Goal: Task Accomplishment & Management: Manage account settings

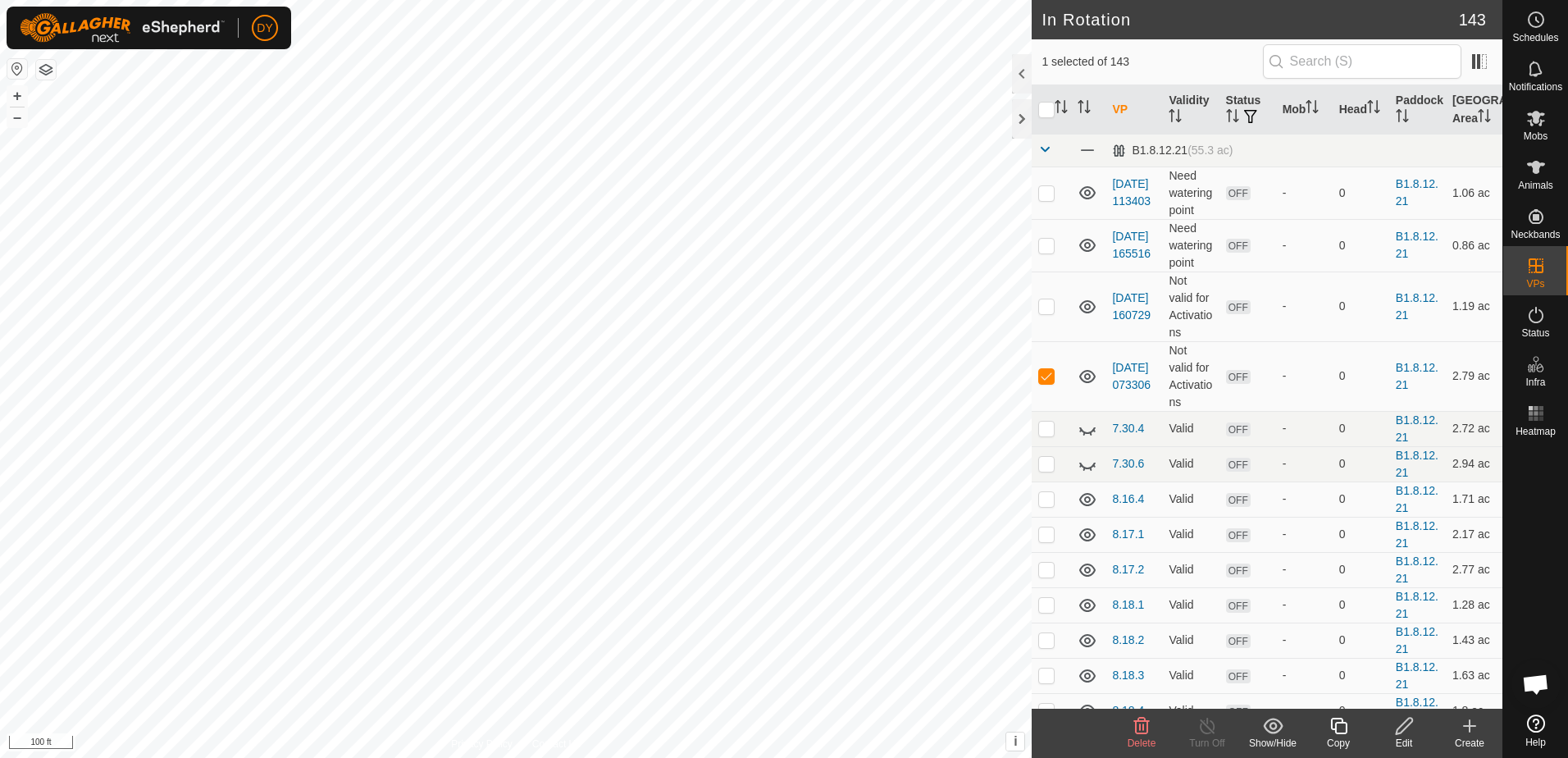
click at [1136, 728] on icon at bounding box center [1141, 727] width 15 height 16
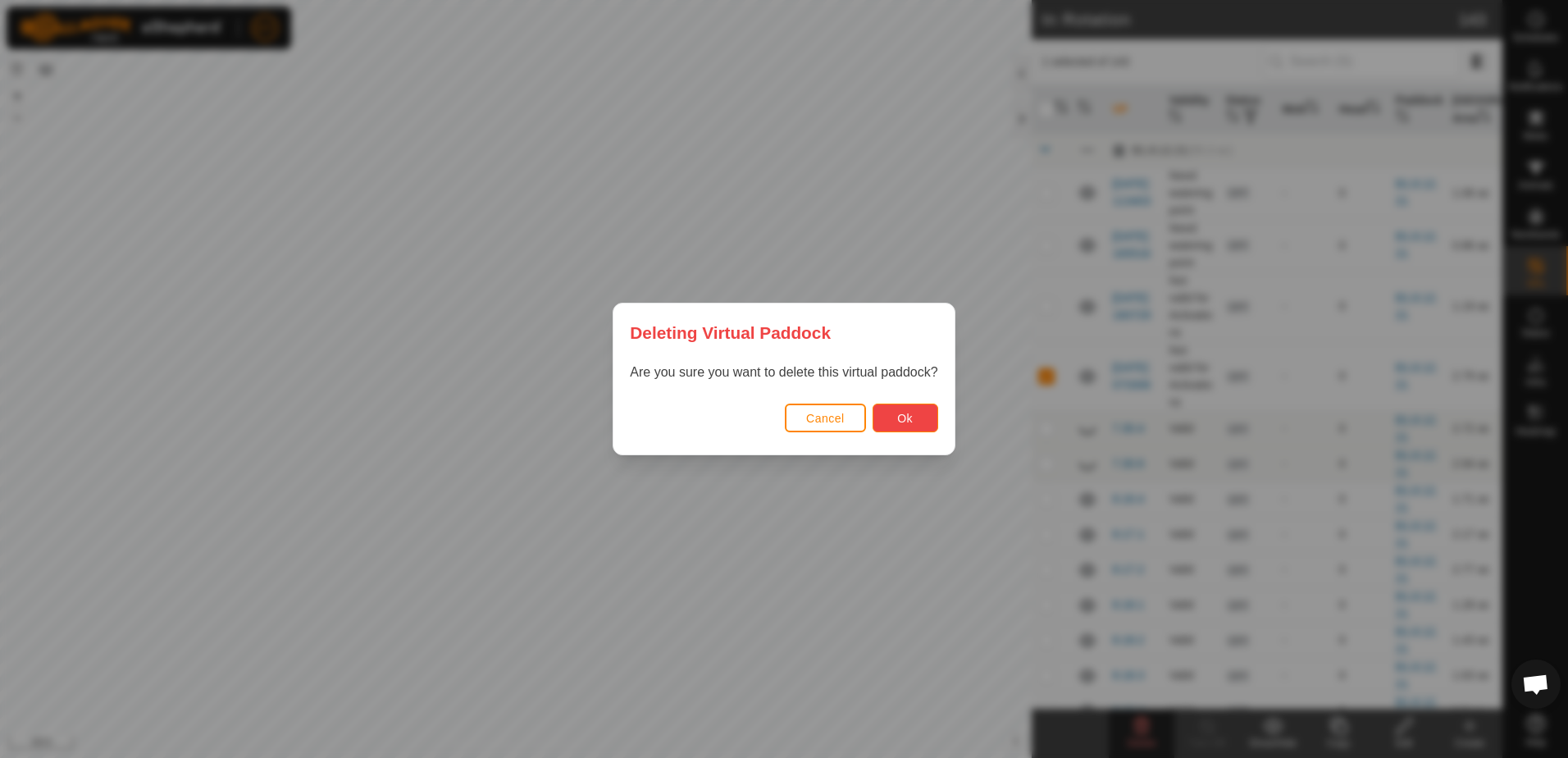
click at [900, 426] on button "Ok" at bounding box center [905, 418] width 65 height 29
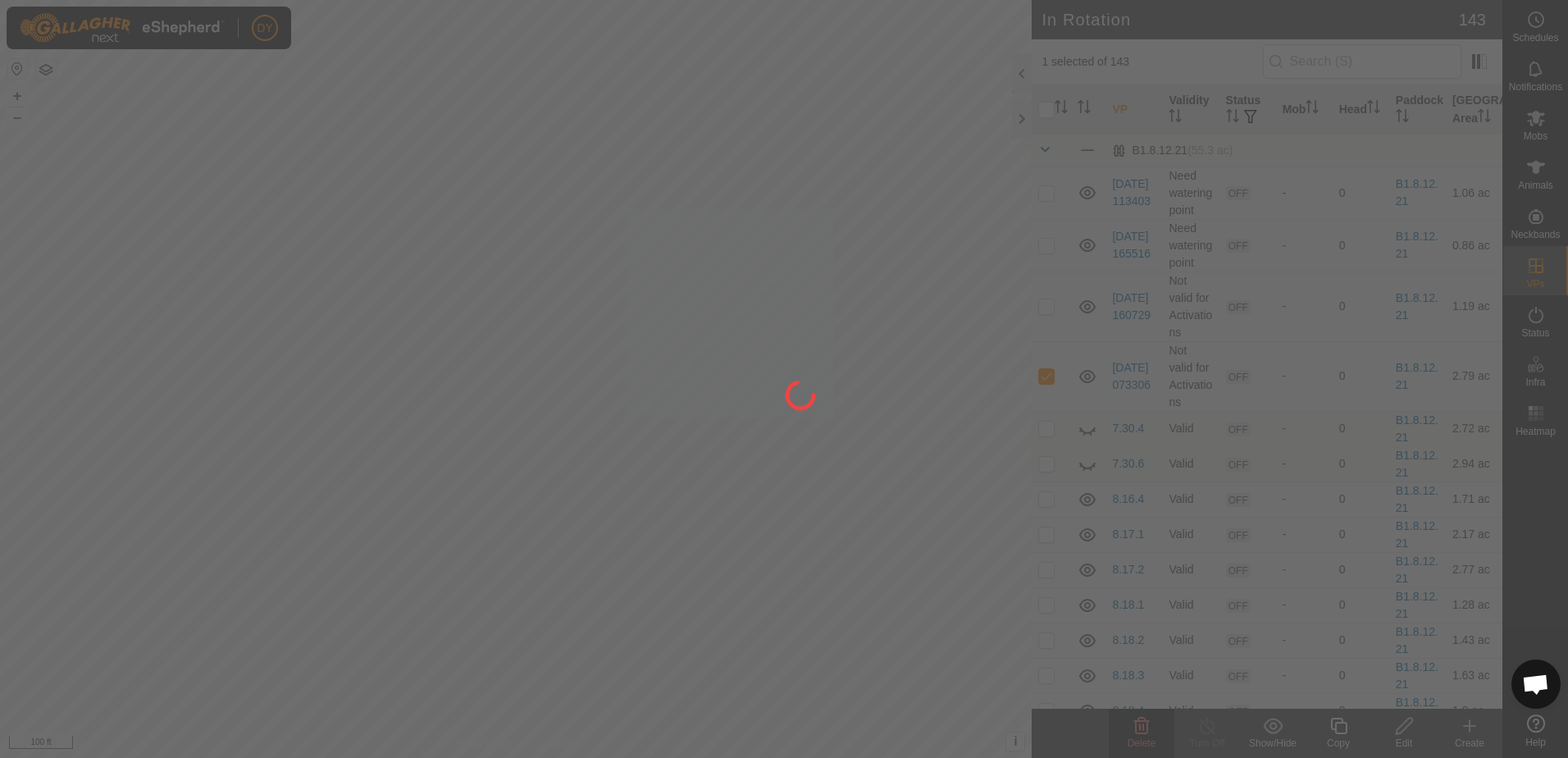
checkbox input "false"
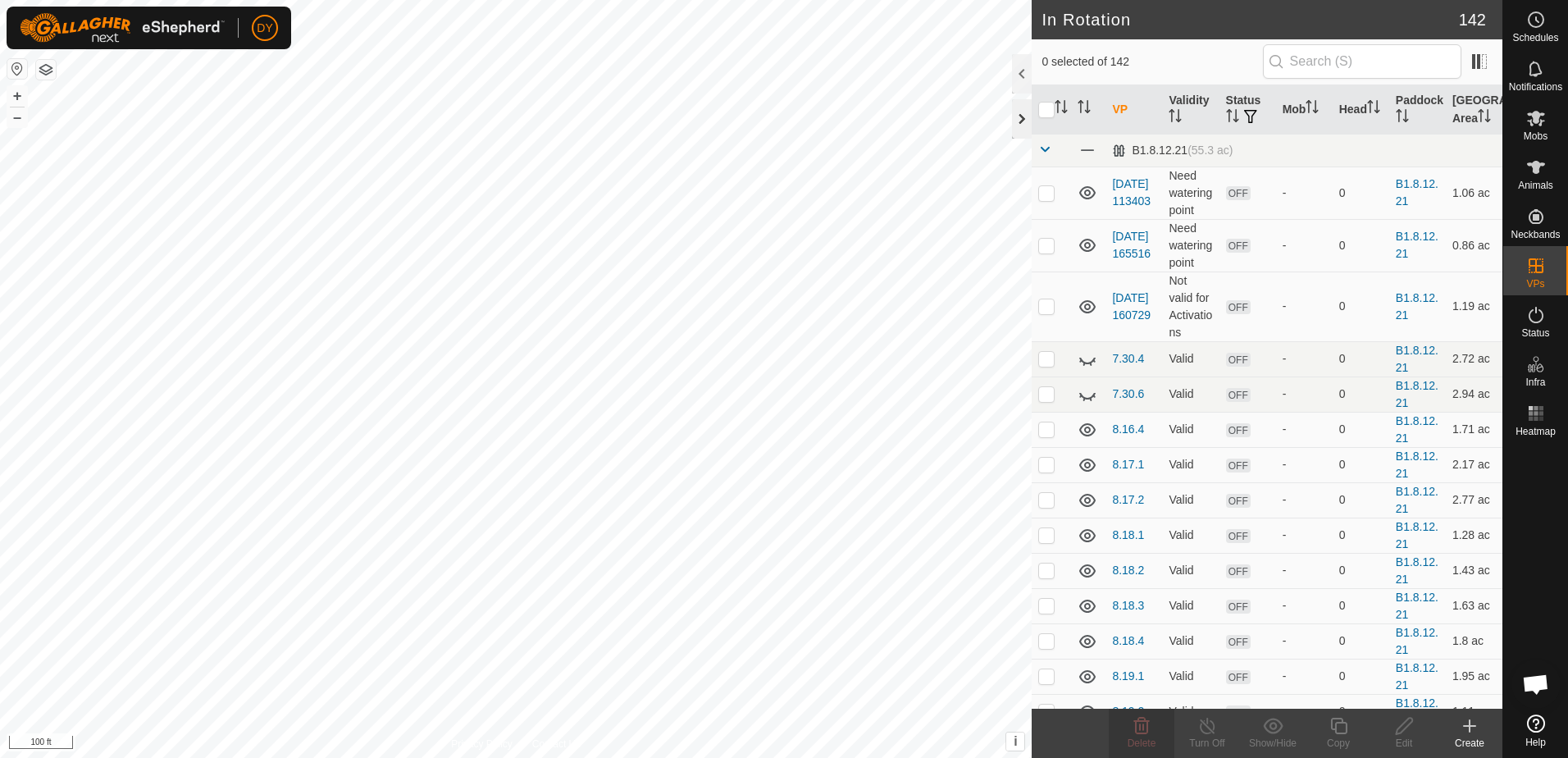
click at [1020, 117] on div at bounding box center [1022, 119] width 20 height 39
